Goal: Use online tool/utility: Utilize a website feature to perform a specific function

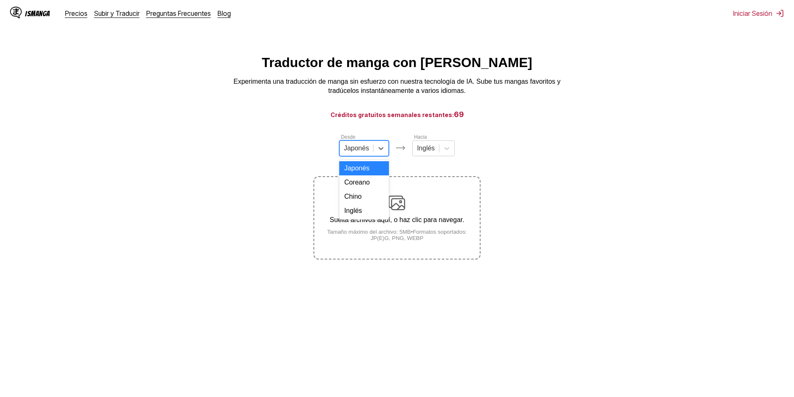
click at [363, 152] on div at bounding box center [356, 148] width 25 height 9
click at [358, 190] on div "Coreano" at bounding box center [364, 182] width 50 height 14
click at [416, 155] on div "Inglés" at bounding box center [426, 148] width 26 height 13
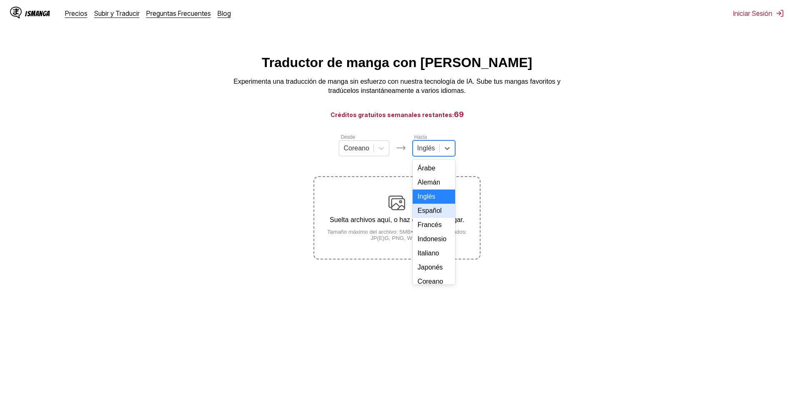
click at [429, 218] on div "Español" at bounding box center [434, 211] width 43 height 14
click at [395, 219] on p "Suelta archivos aquí, o haz clic para navegar." at bounding box center [396, 220] width 165 height 8
click at [0, 0] on input "Suelta archivos aquí, o haz clic para navegar. Tamaño máximo del archivo: 5MB •…" at bounding box center [0, 0] width 0 height 0
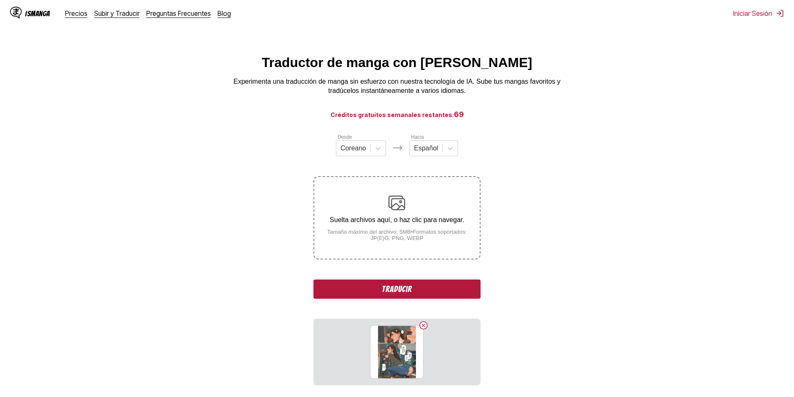
click at [419, 200] on div "Suelta archivos aquí, o haz clic para navegar. Tamaño máximo del archivo: 5MB •…" at bounding box center [396, 218] width 165 height 47
click at [0, 0] on input "Suelta archivos aquí, o haz clic para navegar. Tamaño máximo del archivo: 5MB •…" at bounding box center [0, 0] width 0 height 0
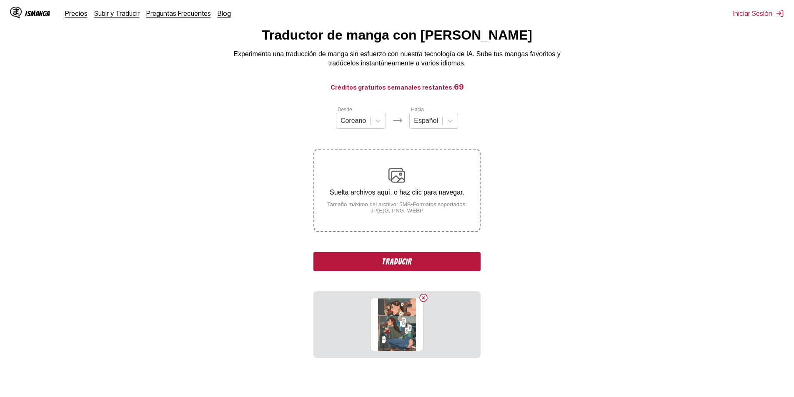
scroll to position [93, 0]
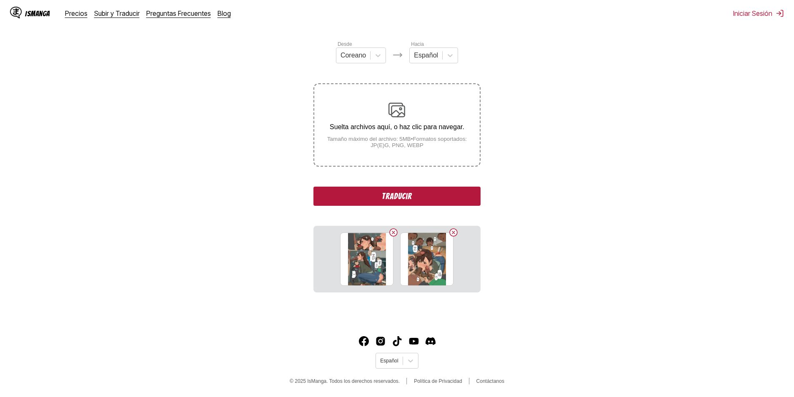
click at [425, 200] on button "Traducir" at bounding box center [396, 196] width 167 height 19
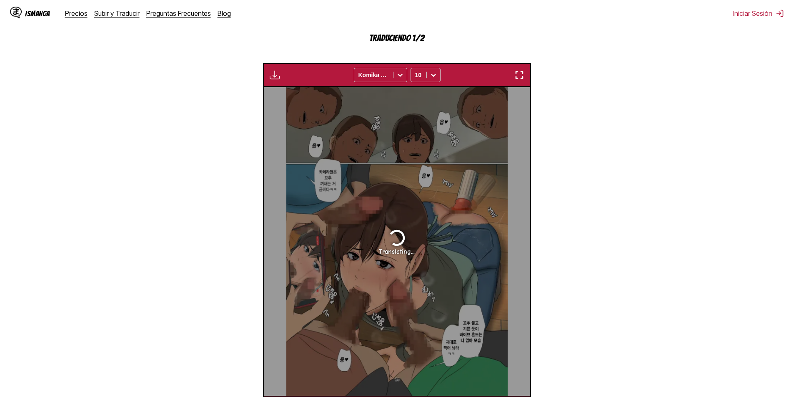
scroll to position [0, 0]
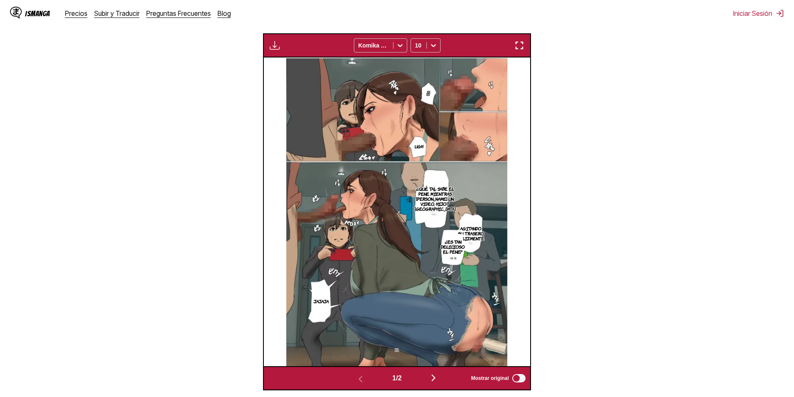
click at [460, 226] on p "Agitando su trasero felizmente" at bounding box center [471, 233] width 30 height 18
click at [448, 250] on p "¿Es tan delicioso el pene?" at bounding box center [452, 247] width 27 height 18
click at [457, 278] on div "¿Es tan delicioso el pene?" at bounding box center [475, 256] width 65 height 44
click at [459, 274] on div "¿Es tan delicioso el pene?" at bounding box center [475, 256] width 65 height 44
click at [460, 270] on div "¿Es tan delicioso el pene?" at bounding box center [475, 256] width 65 height 44
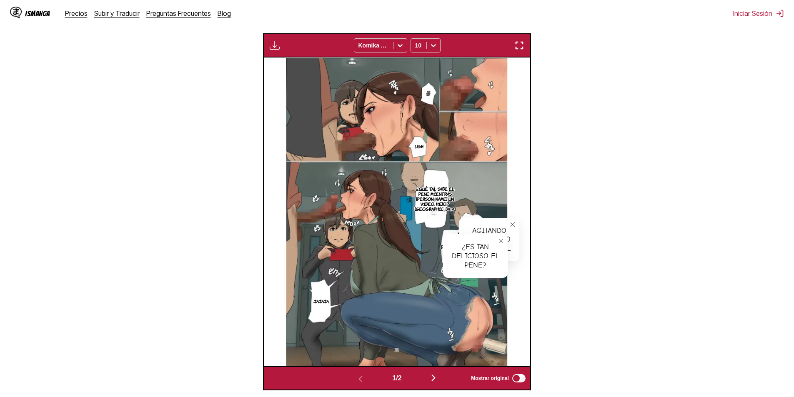
click at [464, 264] on div "¿Es tan delicioso el pene?" at bounding box center [475, 256] width 65 height 44
click at [501, 243] on icon "close-tooltip" at bounding box center [501, 241] width 4 height 4
click at [513, 227] on icon "close-tooltip" at bounding box center [513, 225] width 6 height 6
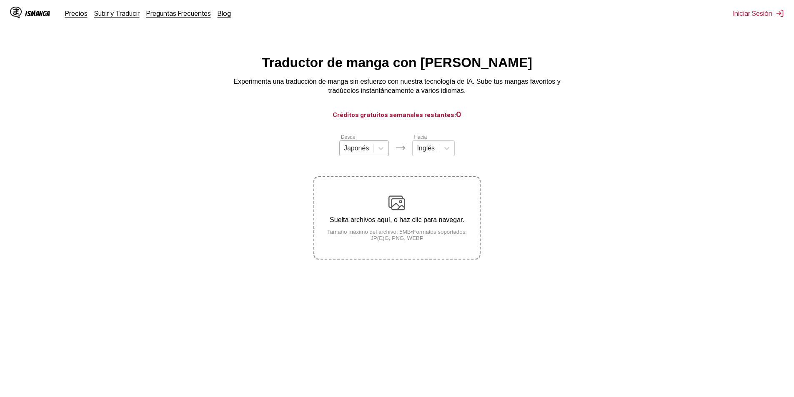
click at [353, 153] on div at bounding box center [356, 148] width 25 height 9
click at [355, 183] on div "Coreano" at bounding box center [364, 182] width 50 height 14
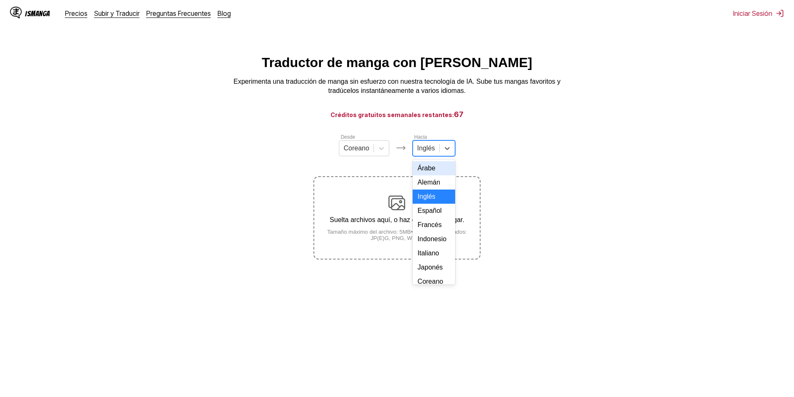
click at [423, 145] on div "Inglés" at bounding box center [426, 148] width 26 height 13
click at [433, 239] on div "Italiano" at bounding box center [434, 232] width 43 height 14
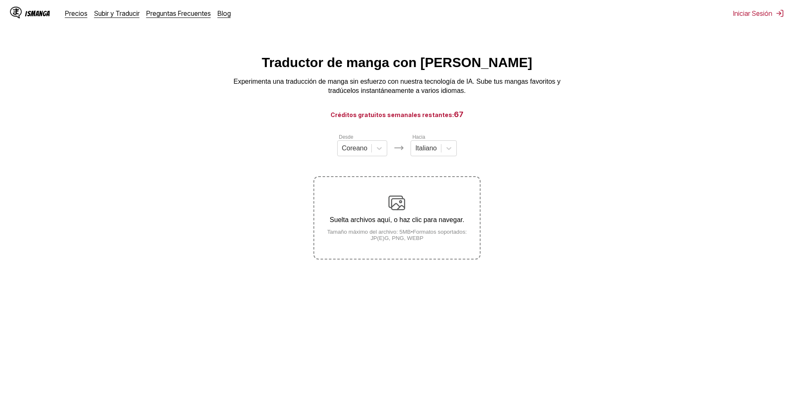
click at [378, 233] on small "Tamaño máximo del archivo: 5MB • Formatos soportados: JP(E)G, PNG, WEBP" at bounding box center [396, 235] width 165 height 13
click at [0, 0] on input "Suelta archivos aquí, o haz clic para navegar. Tamaño máximo del archivo: 5MB •…" at bounding box center [0, 0] width 0 height 0
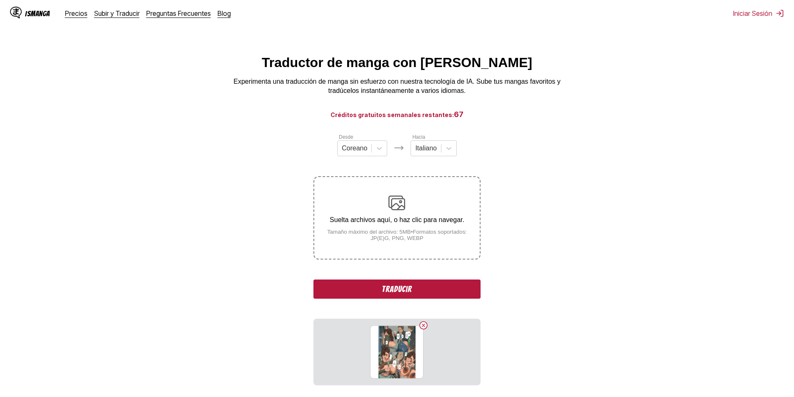
click at [396, 290] on button "Traducir" at bounding box center [396, 289] width 167 height 19
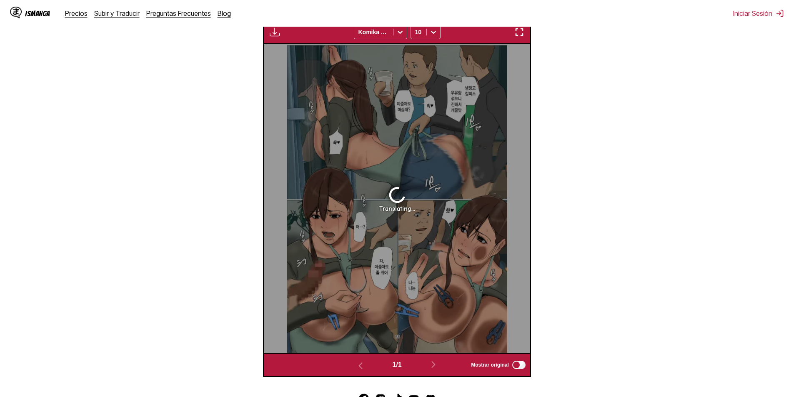
scroll to position [348, 0]
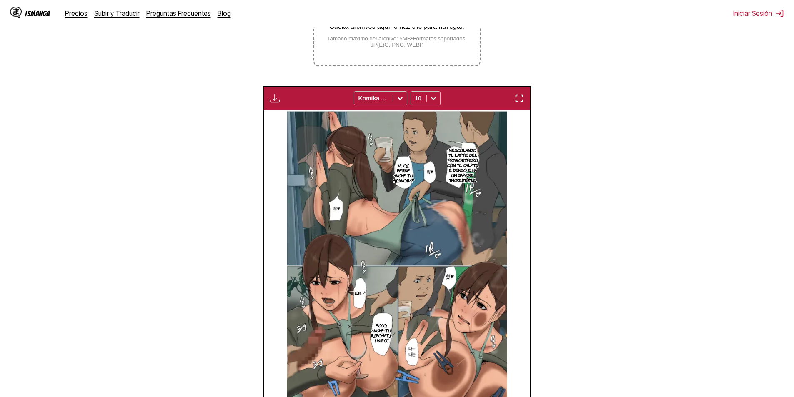
click at [521, 103] on img "button" at bounding box center [519, 98] width 10 height 10
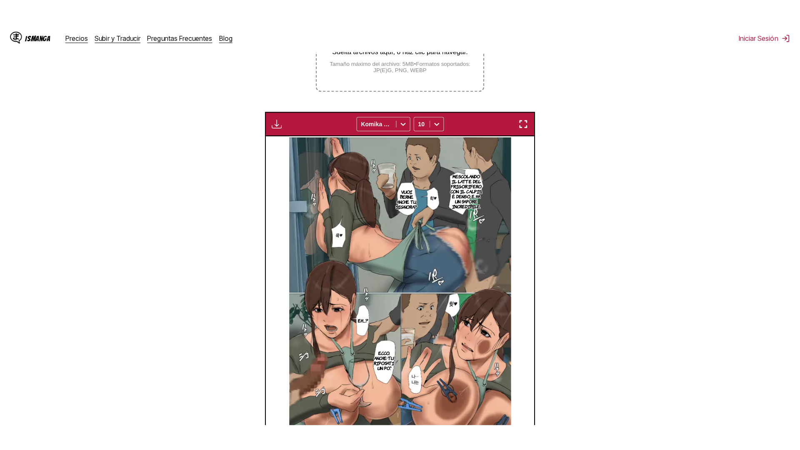
scroll to position [88, 0]
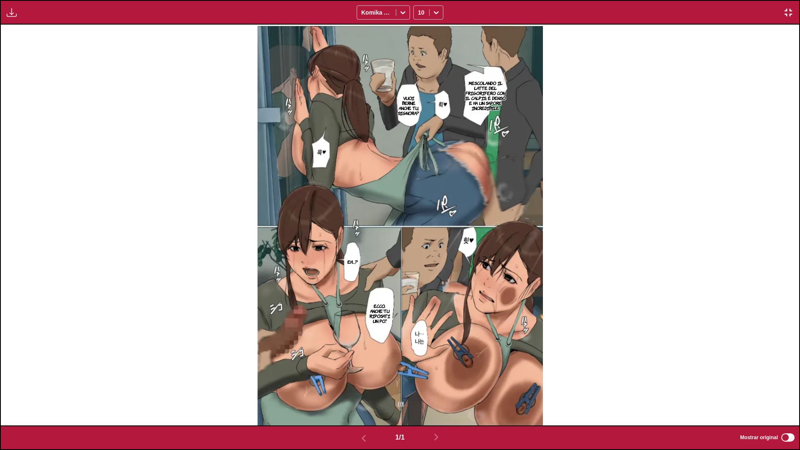
click at [478, 92] on p "Mescolando il latte del frigorifero con il Calpis, è denso e ha un sapore incre…" at bounding box center [485, 95] width 47 height 33
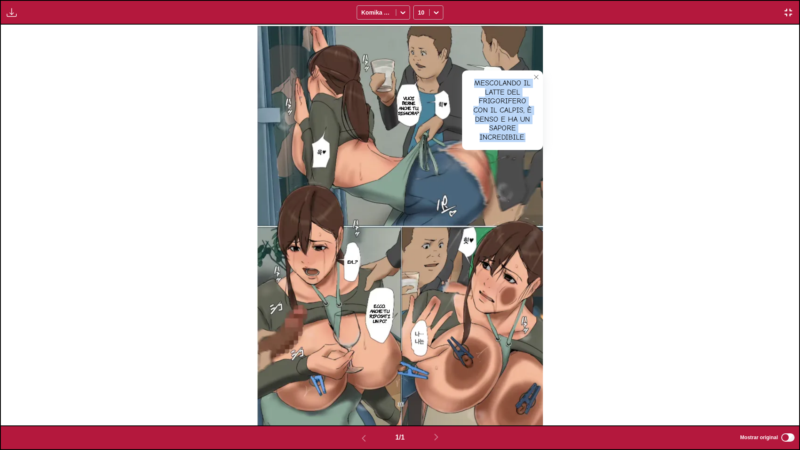
drag, startPoint x: 476, startPoint y: 81, endPoint x: 526, endPoint y: 134, distance: 71.9
click at [526, 134] on div "Mescolando il latte del frigorifero con il Calpis, è denso e ha un sapore incre…" at bounding box center [502, 110] width 81 height 80
click at [410, 119] on img at bounding box center [400, 225] width 286 height 401
click at [536, 80] on button "close-tooltip" at bounding box center [536, 76] width 13 height 13
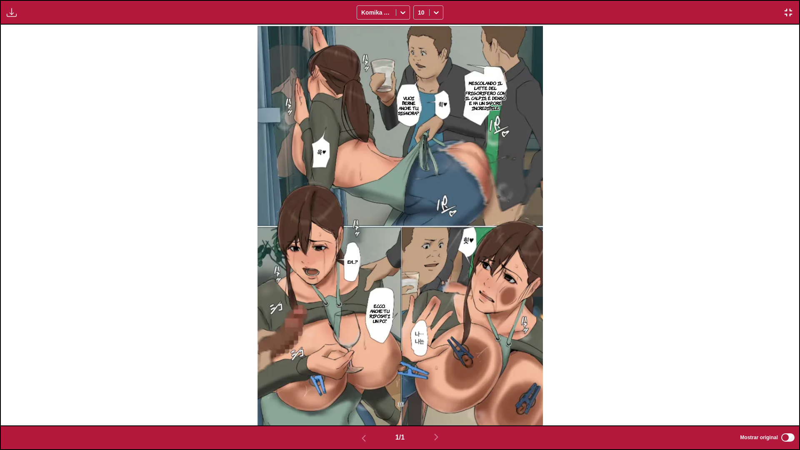
click at [791, 12] on img "button" at bounding box center [788, 13] width 10 height 10
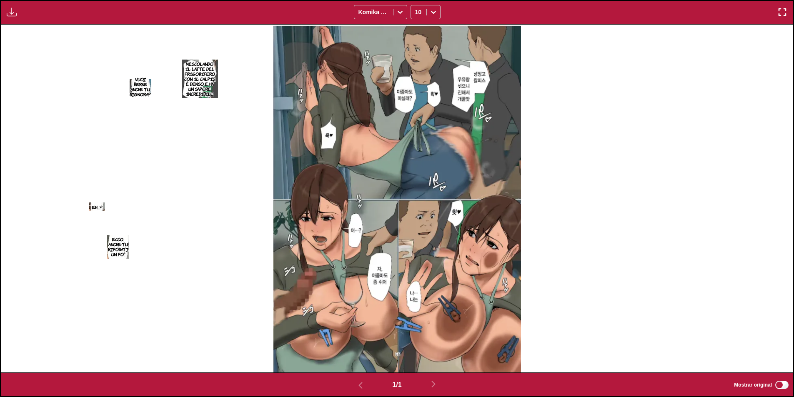
scroll to position [318, 0]
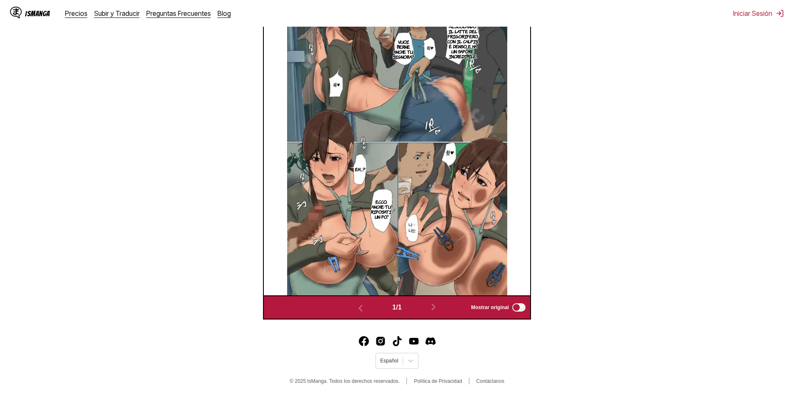
click at [415, 225] on img at bounding box center [397, 141] width 220 height 309
click at [410, 230] on img at bounding box center [397, 141] width 220 height 309
click at [412, 227] on img at bounding box center [397, 141] width 220 height 309
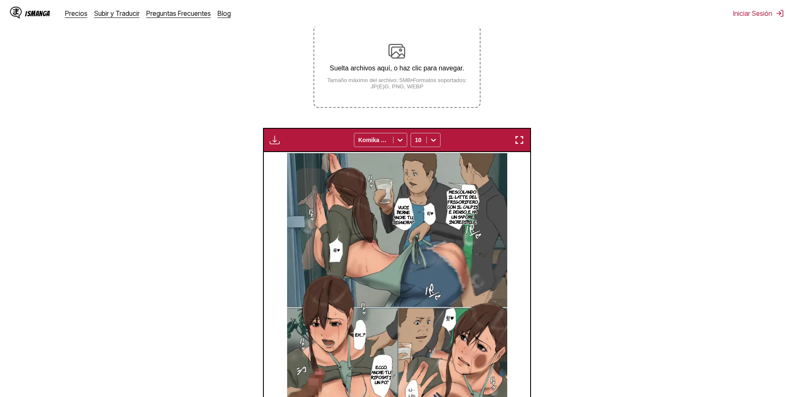
scroll to position [0, 0]
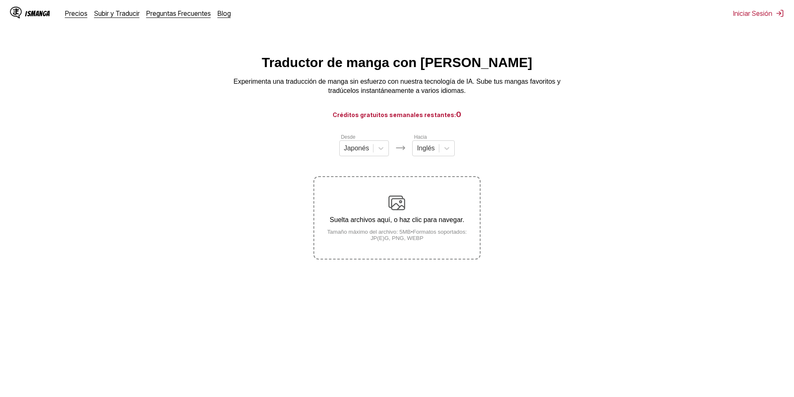
click at [394, 228] on div "Suelta archivos aquí, o haz clic para navegar. Tamaño máximo del archivo: 5MB •…" at bounding box center [396, 218] width 165 height 47
click at [0, 0] on input "Suelta archivos aquí, o haz clic para navegar. Tamaño máximo del archivo: 5MB •…" at bounding box center [0, 0] width 0 height 0
click at [358, 140] on div "Desde Japonés" at bounding box center [364, 144] width 50 height 23
click at [358, 146] on div "Japonés" at bounding box center [357, 148] width 34 height 13
click at [361, 190] on div "Coreano" at bounding box center [364, 182] width 50 height 14
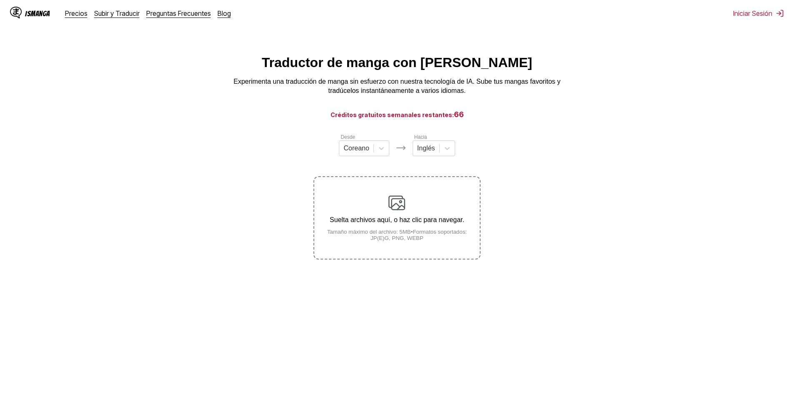
click at [406, 168] on div "Desde Coreano Hacia Inglés Suelta archivos aquí, o haz clic para navegar. Tamañ…" at bounding box center [396, 196] width 167 height 127
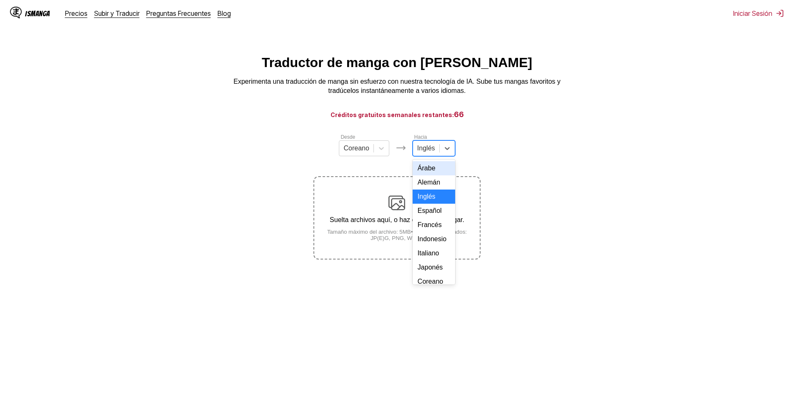
click at [421, 155] on div "Inglés" at bounding box center [426, 148] width 26 height 13
click at [431, 205] on div "Coreano" at bounding box center [434, 198] width 43 height 14
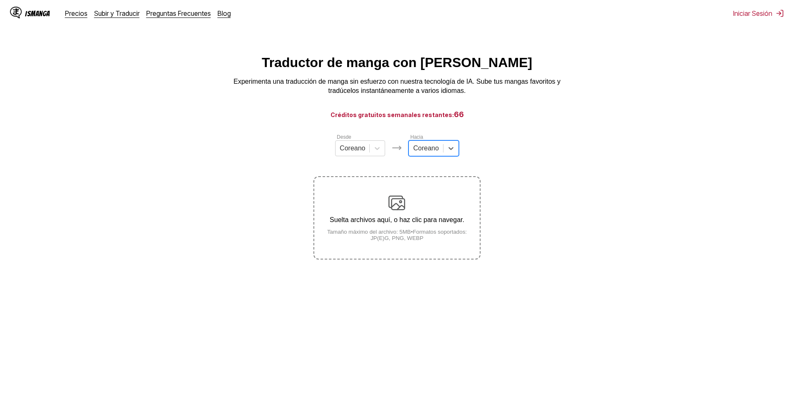
click at [428, 230] on div "Suelta archivos aquí, o haz clic para navegar. Tamaño máximo del archivo: 5MB •…" at bounding box center [396, 218] width 165 height 47
click at [0, 0] on input "Suelta archivos aquí, o haz clic para navegar. Tamaño máximo del archivo: 5MB •…" at bounding box center [0, 0] width 0 height 0
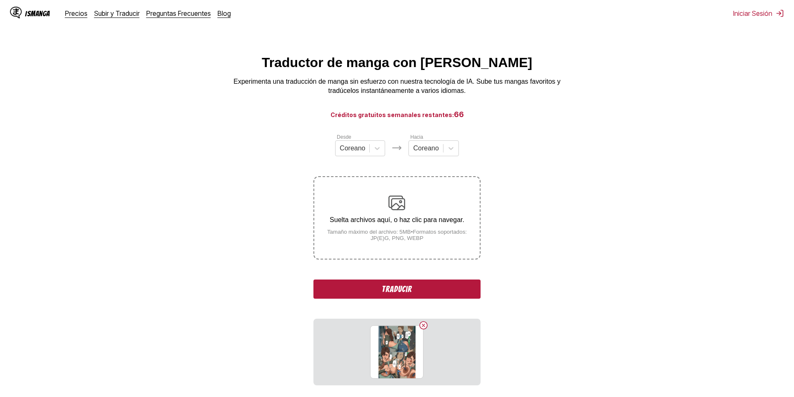
click at [398, 284] on button "Traducir" at bounding box center [396, 289] width 167 height 19
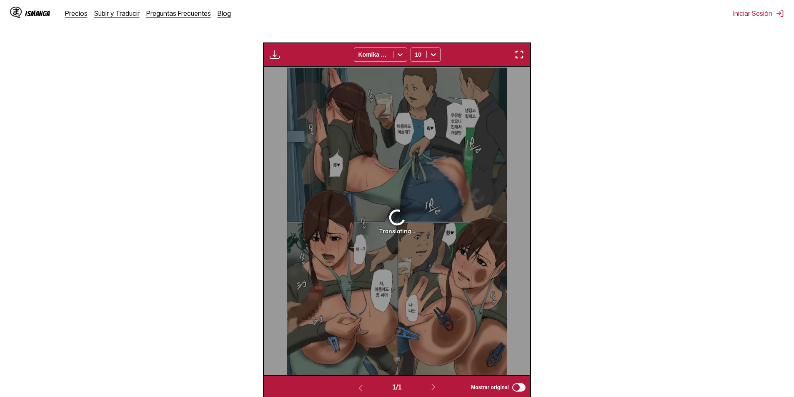
scroll to position [265, 0]
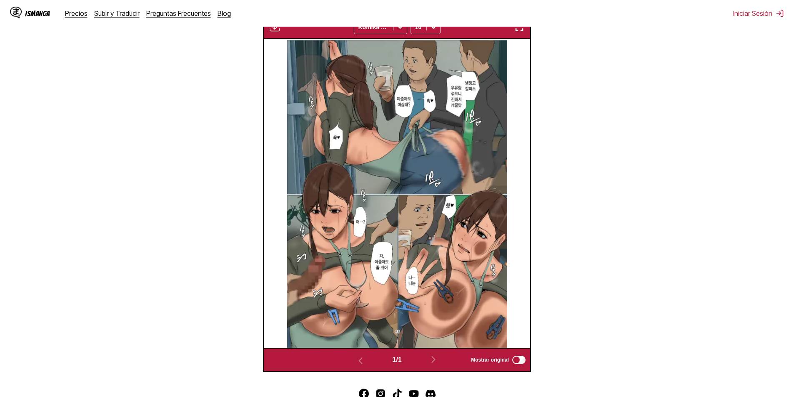
click at [450, 206] on img at bounding box center [397, 193] width 220 height 309
click at [404, 282] on img at bounding box center [397, 193] width 220 height 309
click at [408, 278] on img at bounding box center [397, 193] width 220 height 309
click at [411, 282] on img at bounding box center [397, 193] width 220 height 309
click at [385, 263] on img at bounding box center [397, 193] width 220 height 309
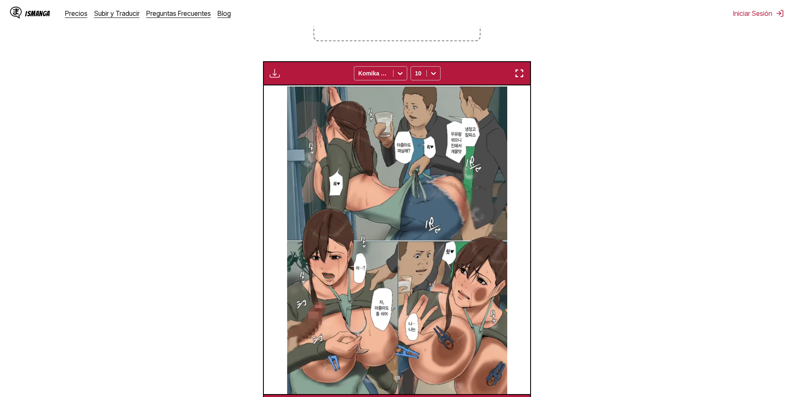
scroll to position [223, 0]
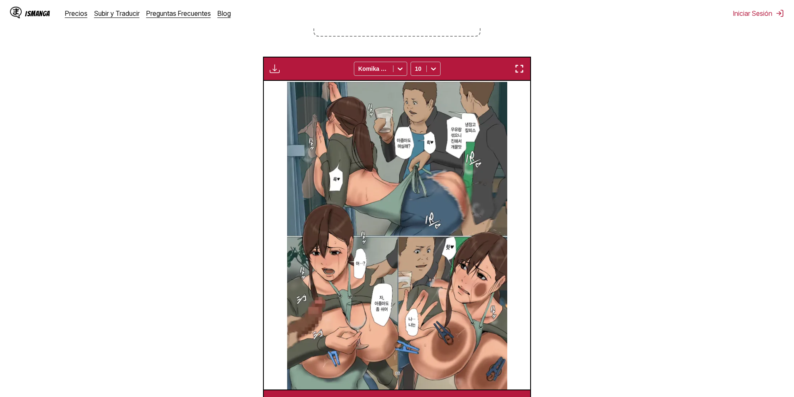
click at [435, 280] on img at bounding box center [397, 235] width 220 height 309
drag, startPoint x: 386, startPoint y: 253, endPoint x: 378, endPoint y: 256, distance: 9.1
click at [385, 253] on img at bounding box center [397, 235] width 220 height 309
click at [361, 265] on img at bounding box center [397, 235] width 220 height 309
click at [390, 307] on img at bounding box center [397, 235] width 220 height 309
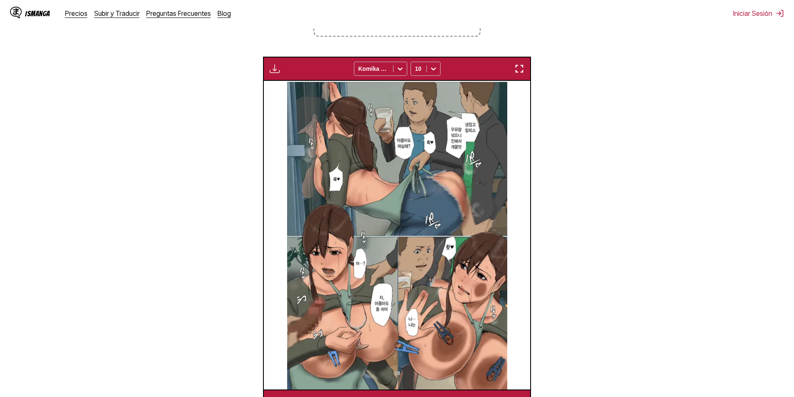
click at [414, 324] on img at bounding box center [397, 235] width 220 height 309
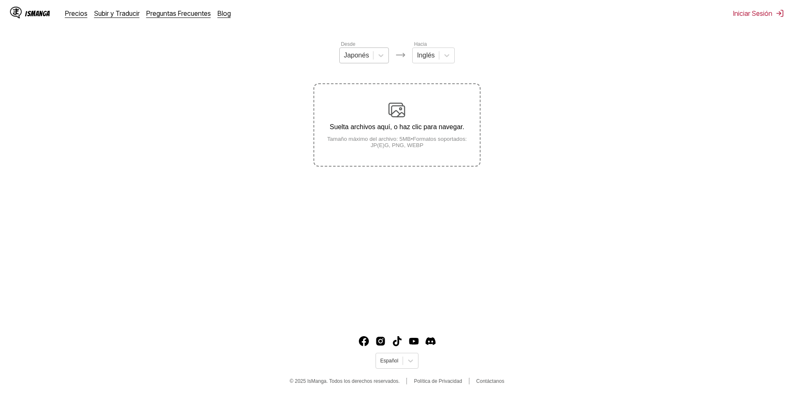
click at [360, 58] on div at bounding box center [356, 55] width 25 height 9
